Goal: Navigation & Orientation: Find specific page/section

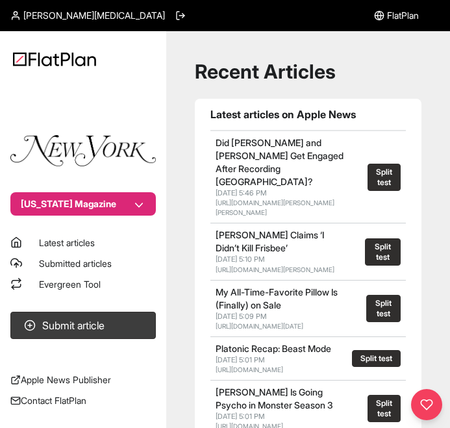
click at [94, 206] on button "[US_STATE] Magazine" at bounding box center [83, 203] width 146 height 23
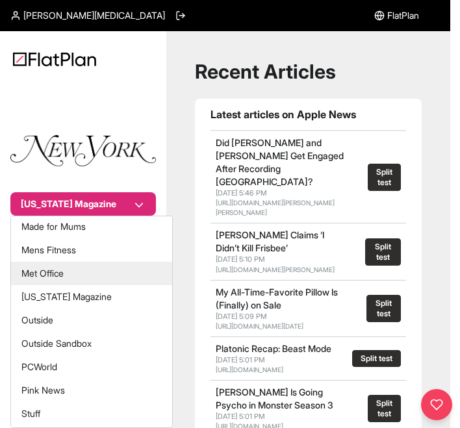
scroll to position [369, 0]
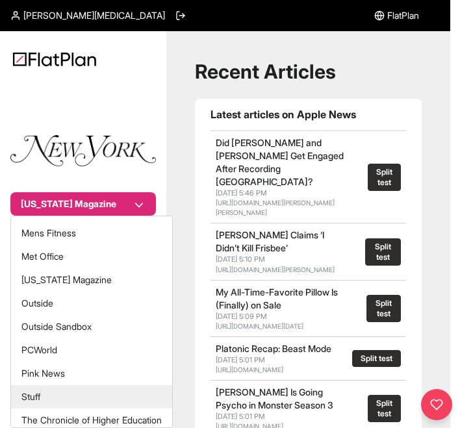
click at [57, 398] on button "Stuff" at bounding box center [91, 396] width 161 height 23
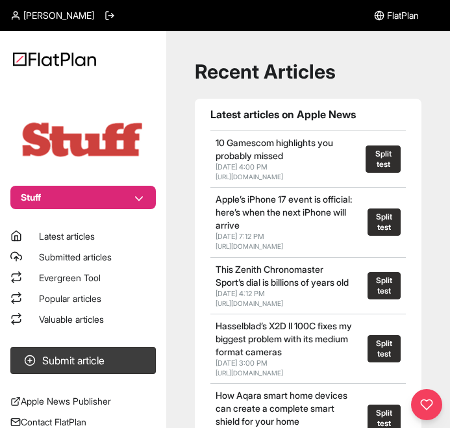
click at [81, 278] on span "Evergreen Tool" at bounding box center [70, 277] width 62 height 11
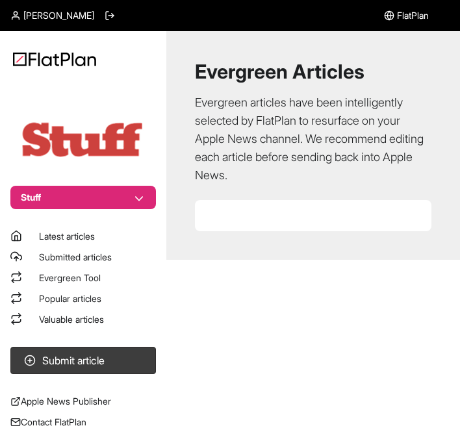
click at [82, 299] on span "Popular articles" at bounding box center [70, 298] width 62 height 11
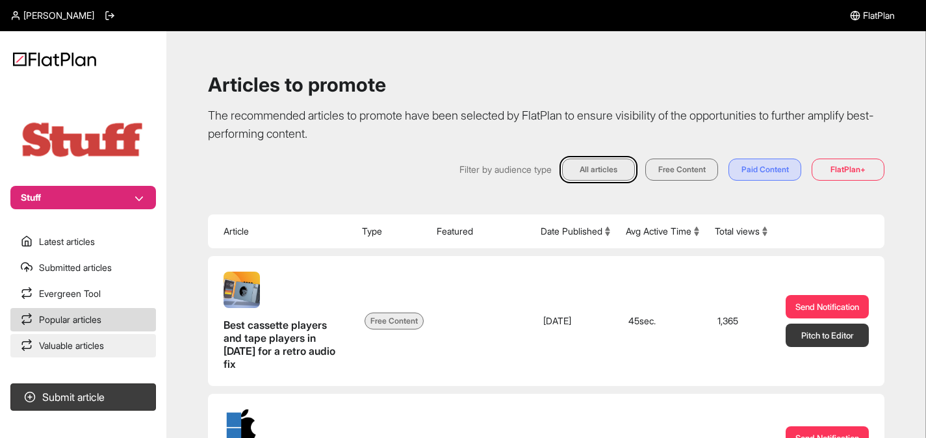
click at [54, 336] on link "Valuable articles" at bounding box center [83, 345] width 146 height 23
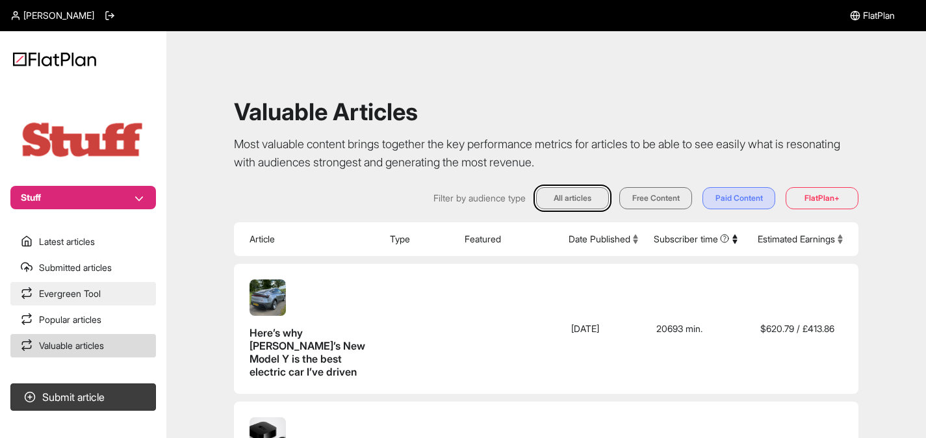
click at [69, 290] on link "Evergreen Tool" at bounding box center [83, 293] width 146 height 23
